Goal: Find specific page/section: Find specific page/section

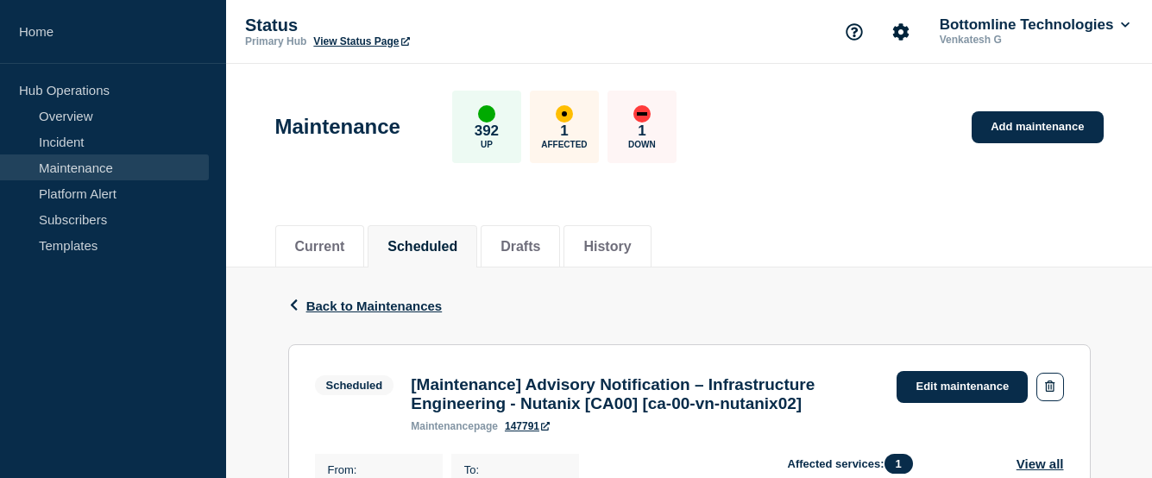
click at [71, 169] on link "Maintenance" at bounding box center [104, 167] width 209 height 26
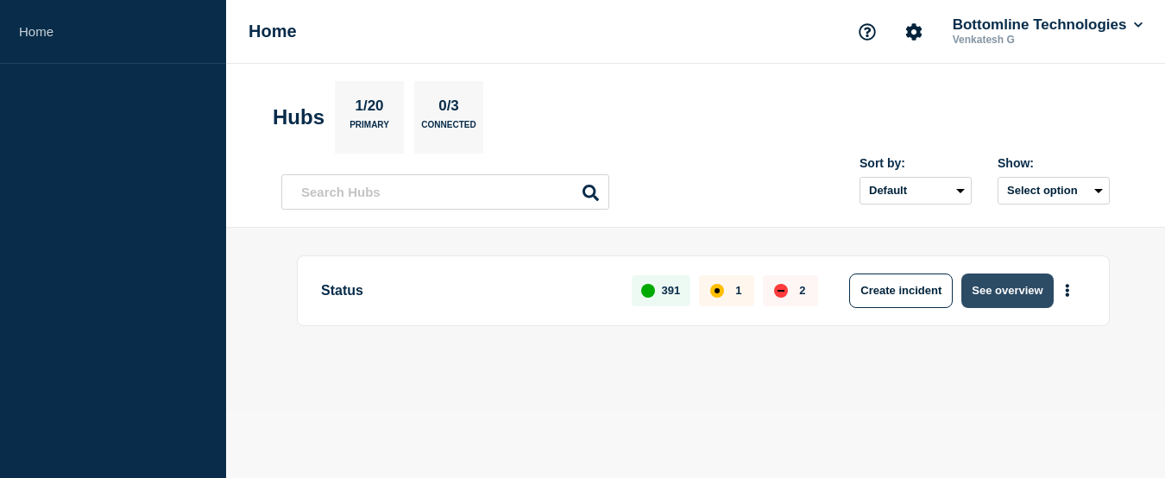
click at [1012, 291] on button "See overview" at bounding box center [1006, 291] width 91 height 35
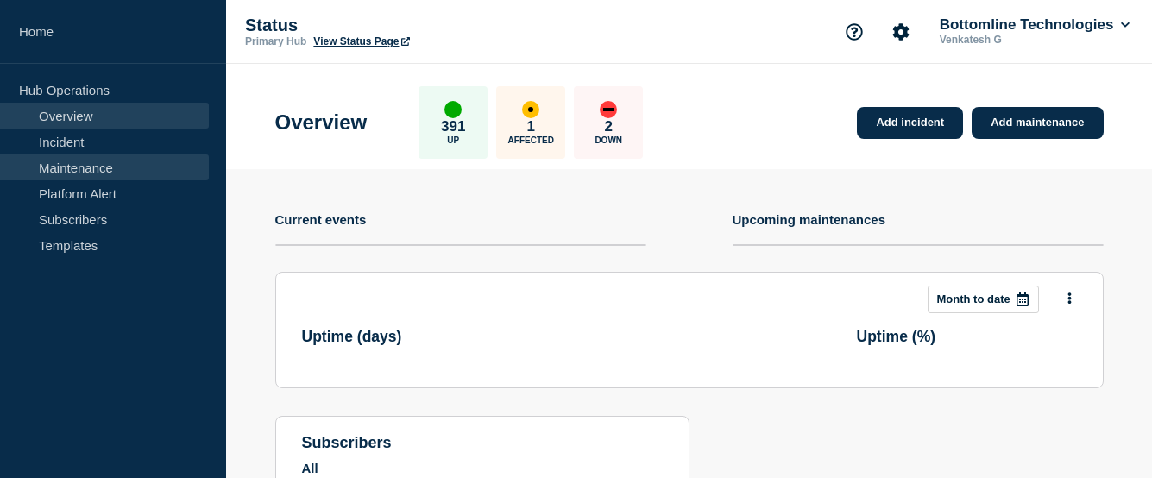
click at [99, 168] on link "Maintenance" at bounding box center [104, 167] width 209 height 26
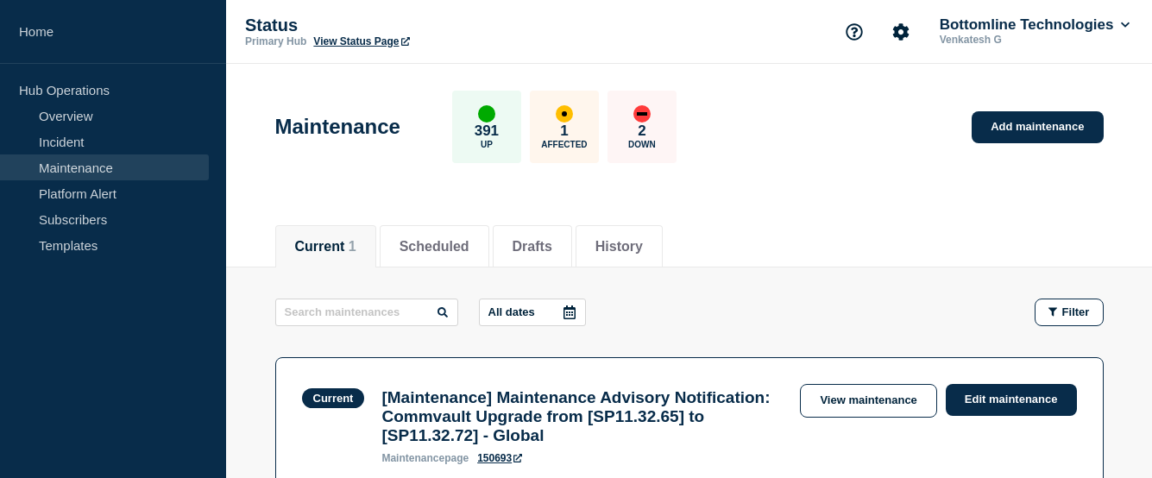
scroll to position [173, 0]
